Goal: Task Accomplishment & Management: Manage account settings

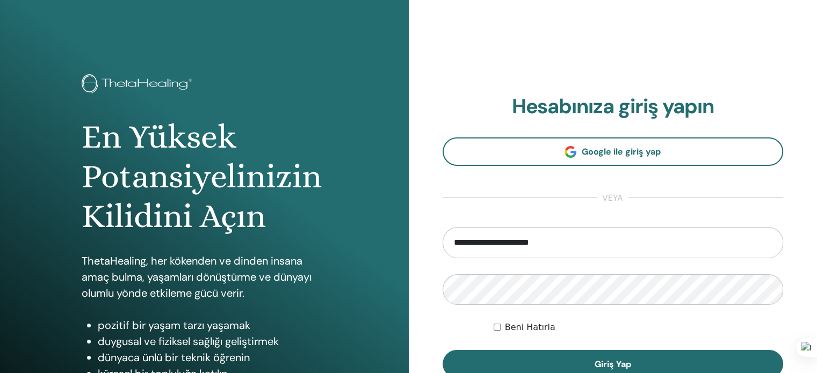
click at [566, 242] on input "**********" at bounding box center [613, 242] width 341 height 31
drag, startPoint x: 566, startPoint y: 242, endPoint x: 577, endPoint y: 241, distance: 10.3
click at [571, 242] on input "**********" at bounding box center [613, 242] width 341 height 31
type input "**********"
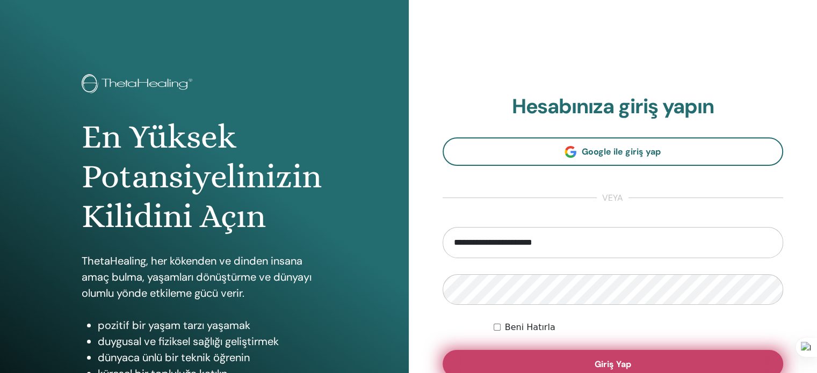
click at [593, 365] on button "Giriş Yap" at bounding box center [613, 364] width 341 height 28
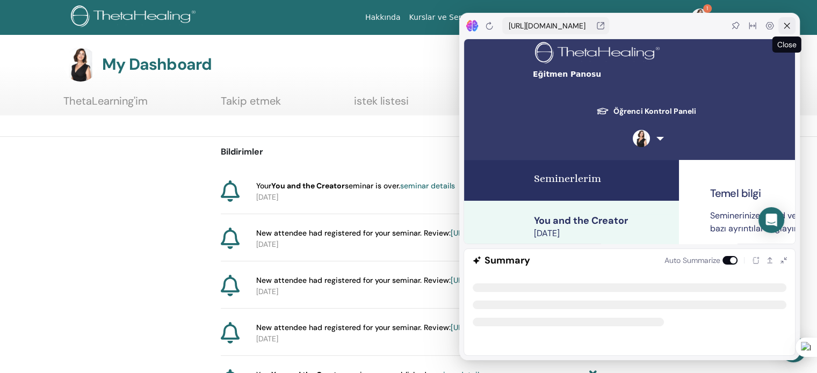
click at [791, 26] on div at bounding box center [787, 25] width 17 height 17
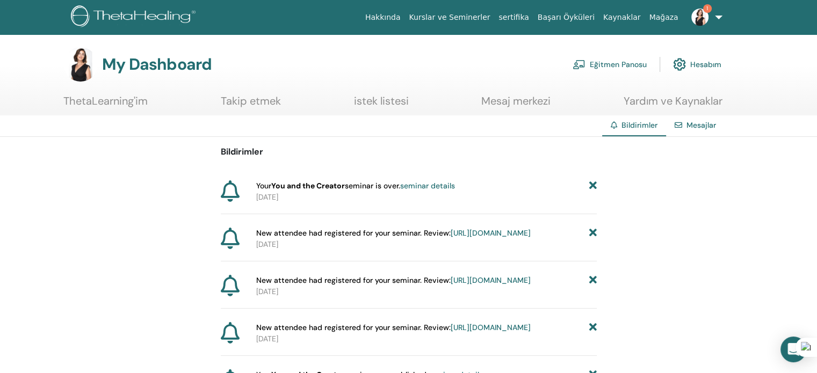
click at [451, 238] on link "https://member.thetahealing.com/instructor/seminar/375908/attendees" at bounding box center [491, 233] width 80 height 10
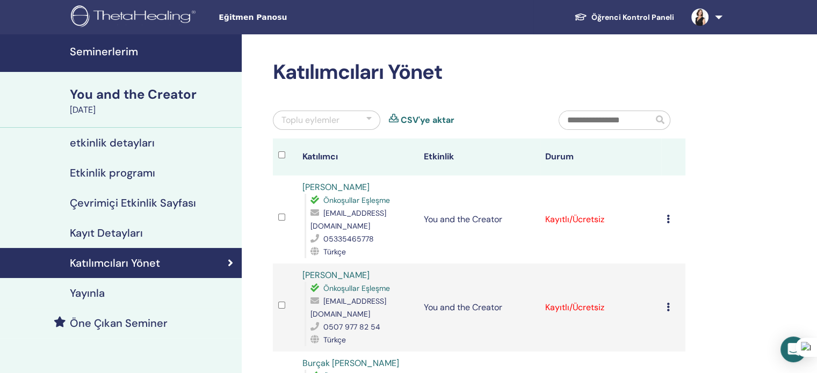
click at [667, 215] on icon at bounding box center [668, 219] width 3 height 9
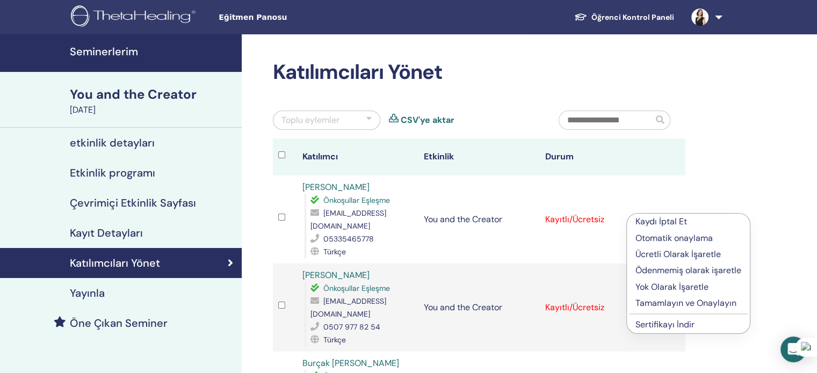
click at [665, 303] on p "Tamamlayın ve Onaylayın" at bounding box center [689, 303] width 106 height 13
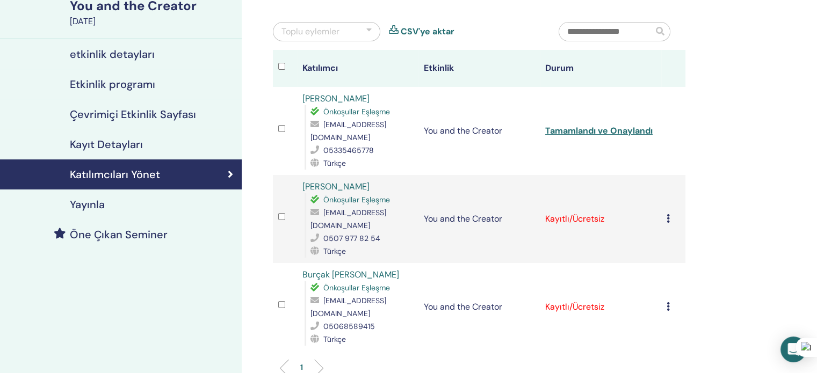
scroll to position [107, 0]
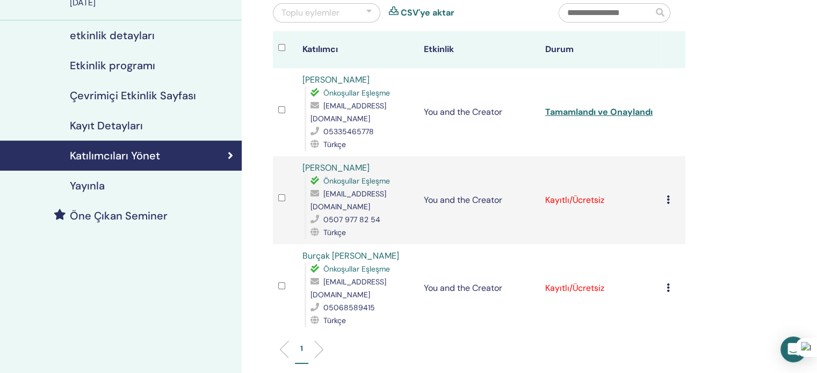
click at [668, 196] on icon at bounding box center [668, 200] width 3 height 9
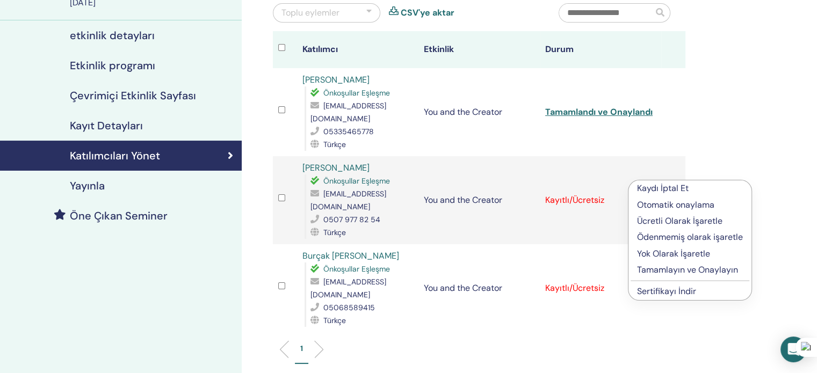
click at [672, 271] on p "Tamamlayın ve Onaylayın" at bounding box center [690, 270] width 106 height 13
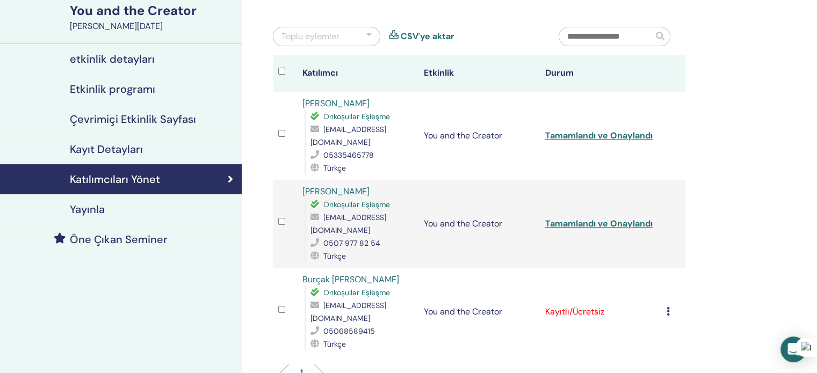
scroll to position [107, 0]
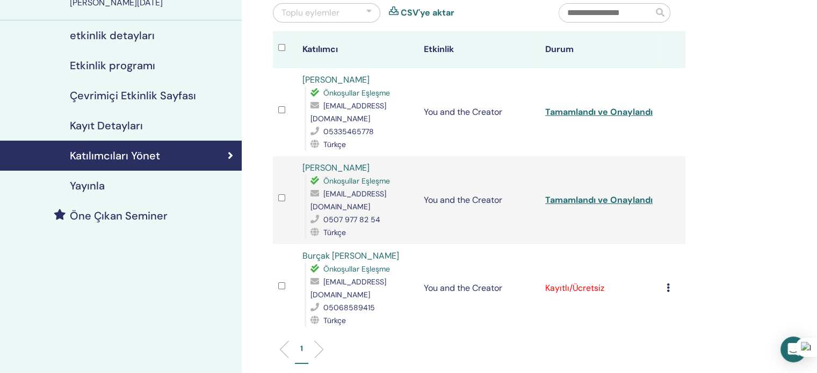
click at [668, 284] on icon at bounding box center [668, 288] width 3 height 9
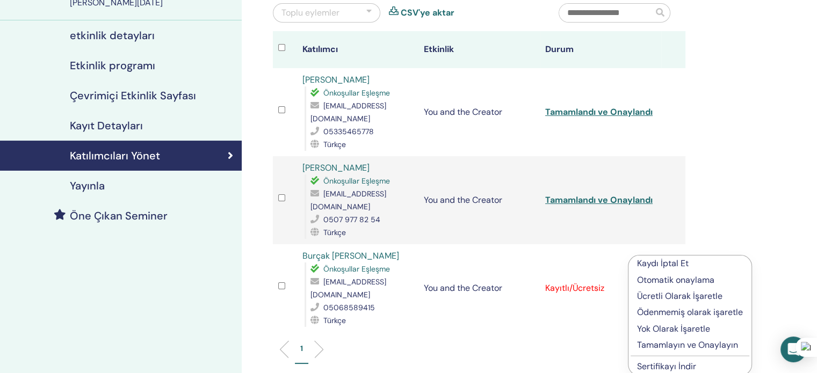
click at [652, 345] on p "Tamamlayın ve Onaylayın" at bounding box center [690, 345] width 106 height 13
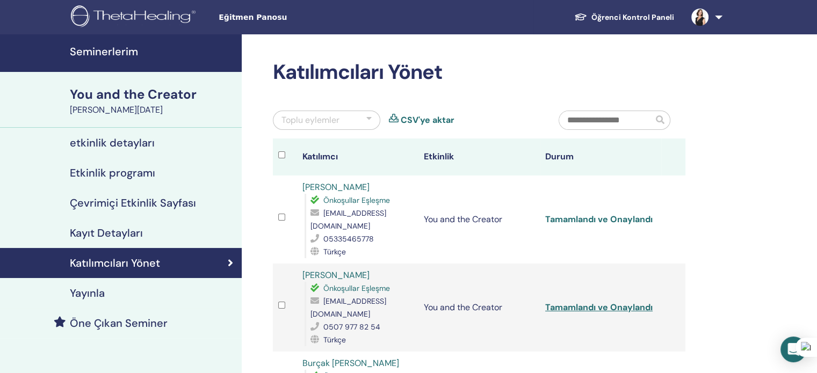
click at [564, 215] on link "Tamamlandı ve Onaylandı" at bounding box center [598, 219] width 107 height 11
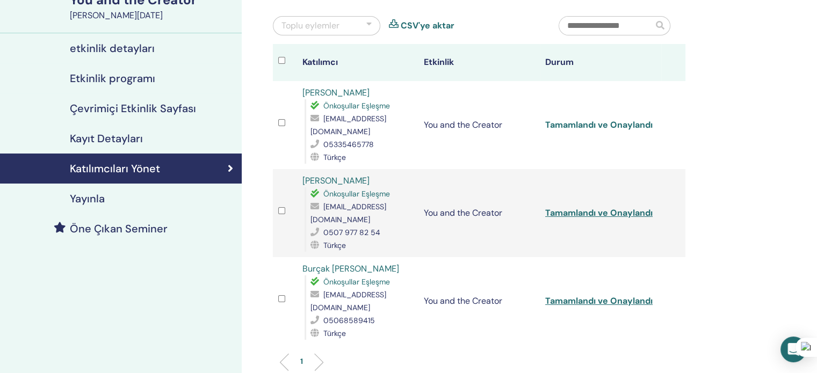
scroll to position [107, 0]
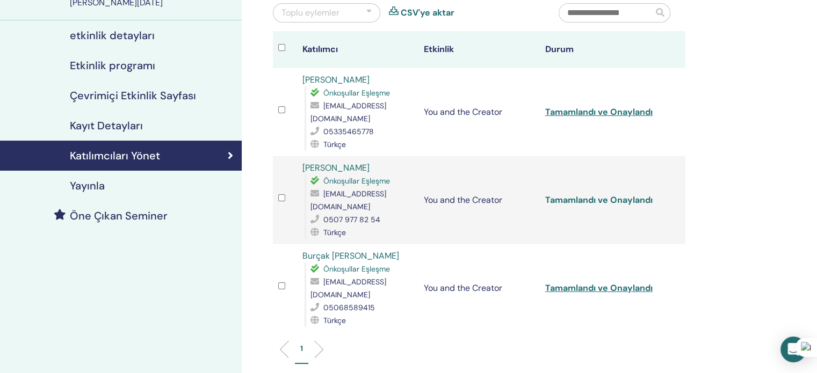
click at [570, 195] on link "Tamamlandı ve Onaylandı" at bounding box center [598, 200] width 107 height 11
click at [580, 283] on link "Tamamlandı ve Onaylandı" at bounding box center [598, 288] width 107 height 11
